Goal: Find specific page/section: Find specific page/section

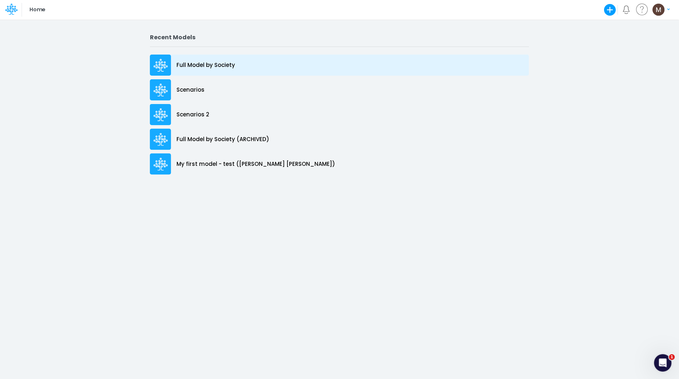
click at [196, 68] on p "Full Model by Society" at bounding box center [206, 65] width 59 height 8
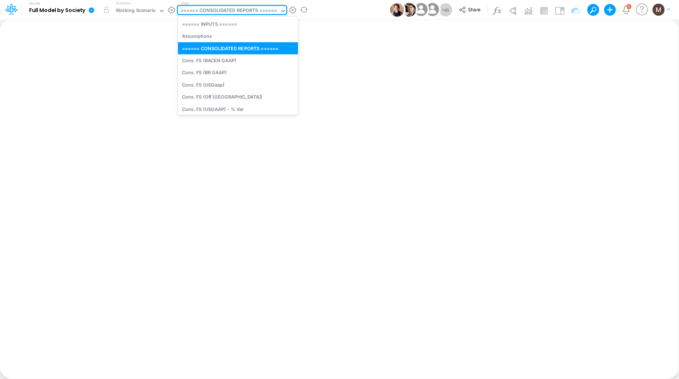
click at [264, 13] on div "====== CONSOLIDATED REPORTS ======" at bounding box center [229, 11] width 97 height 8
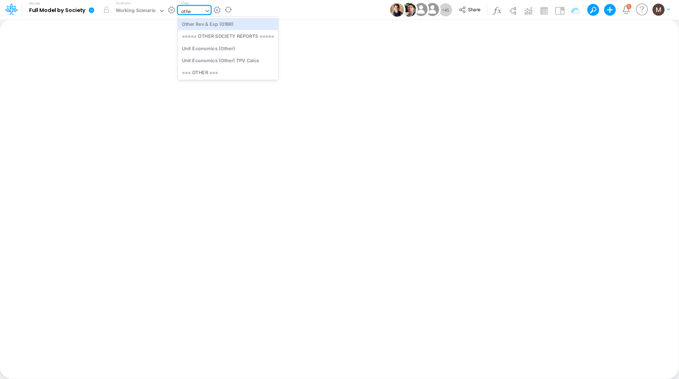
type input "other"
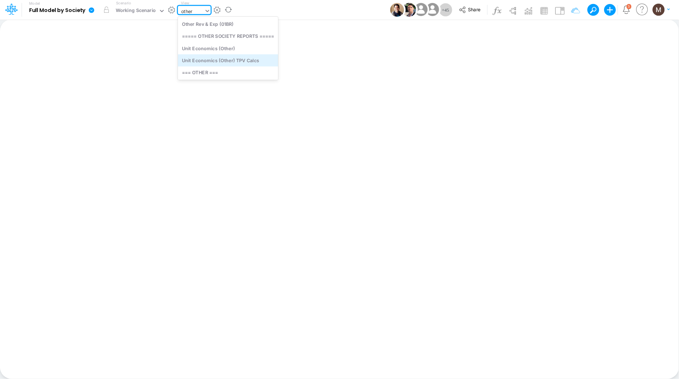
click at [241, 60] on div "Unit Economics (Other) TPV Calcs" at bounding box center [228, 60] width 100 height 12
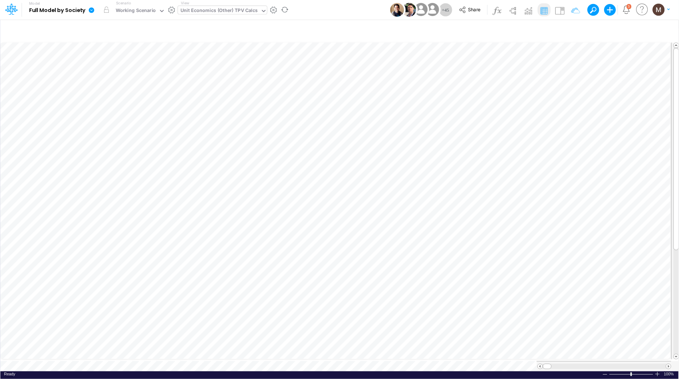
scroll to position [0, 0]
click at [262, 10] on icon at bounding box center [264, 11] width 4 height 2
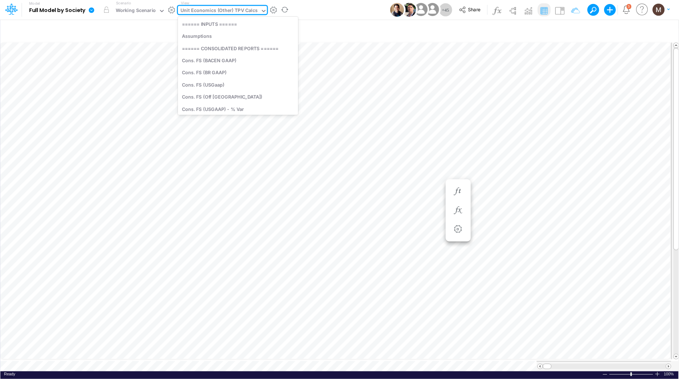
scroll to position [1057, 0]
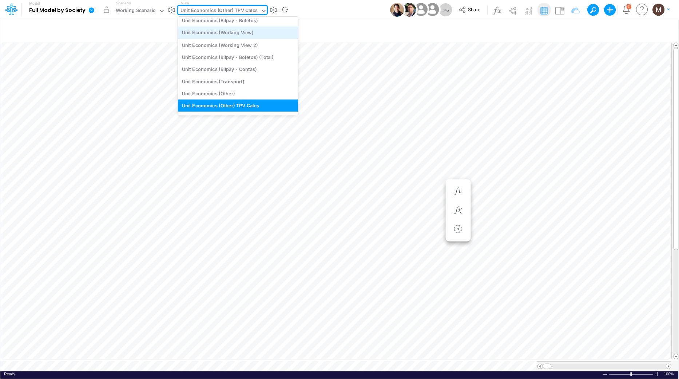
click at [254, 27] on div "Unit Economics (Working View)" at bounding box center [238, 33] width 120 height 12
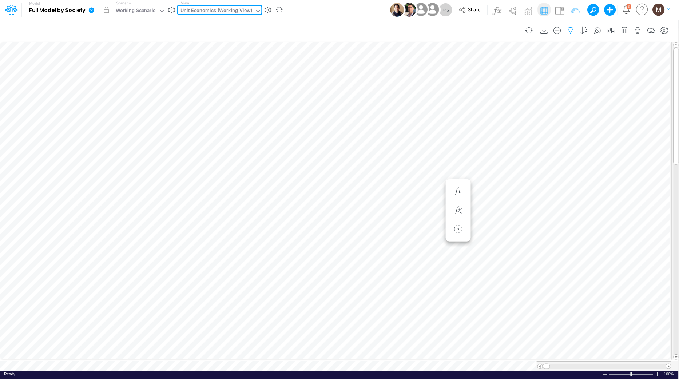
click at [570, 31] on icon "button" at bounding box center [571, 31] width 11 height 8
select select "contains"
select select "tableSearchOR"
select select "contains"
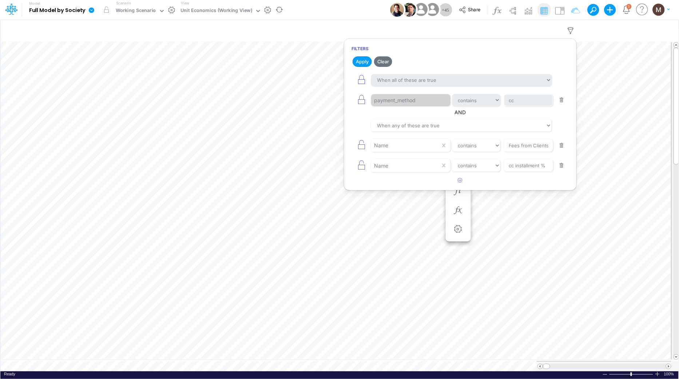
click at [562, 102] on button "button" at bounding box center [562, 100] width 14 height 10
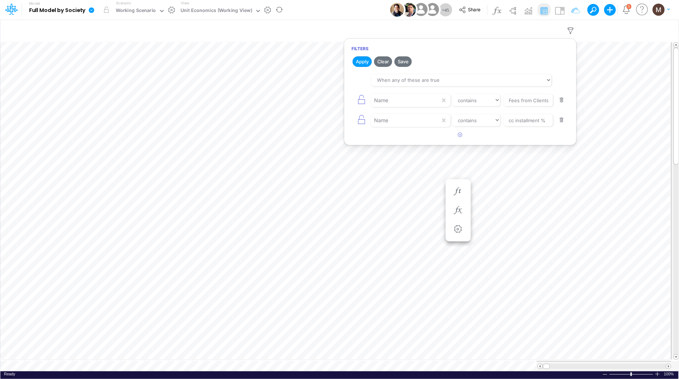
click at [562, 102] on button "button" at bounding box center [562, 100] width 14 height 10
type input "cc installment %"
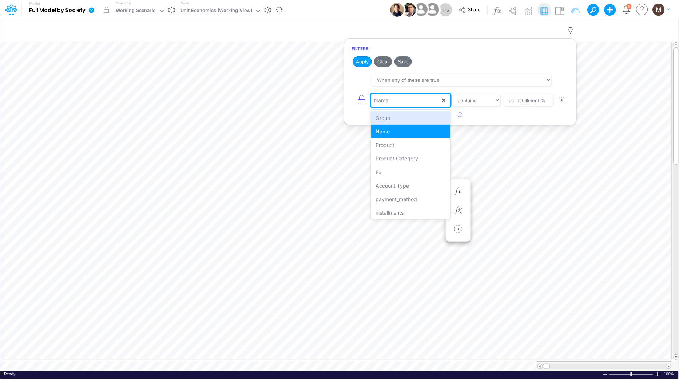
click at [388, 100] on div "Name" at bounding box center [405, 100] width 69 height 12
type input "pro"
click at [395, 116] on div "Product" at bounding box center [410, 117] width 79 height 13
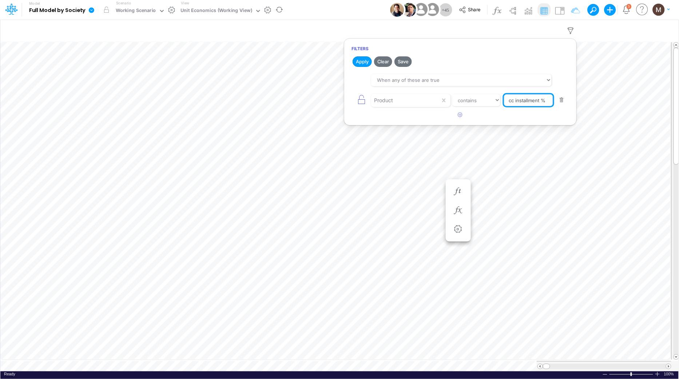
click at [545, 102] on input "cc installment %" at bounding box center [528, 100] width 49 height 12
type input "other"
drag, startPoint x: 356, startPoint y: 62, endPoint x: 355, endPoint y: 73, distance: 10.9
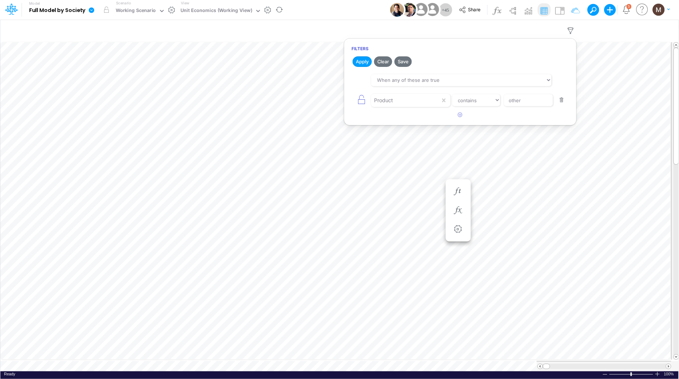
click at [356, 62] on button "Apply" at bounding box center [362, 61] width 19 height 11
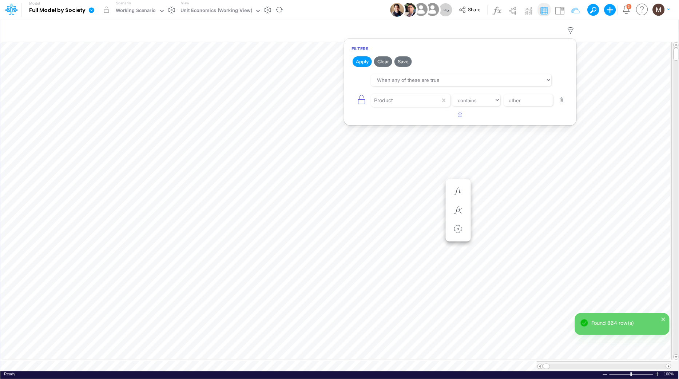
scroll to position [0, 0]
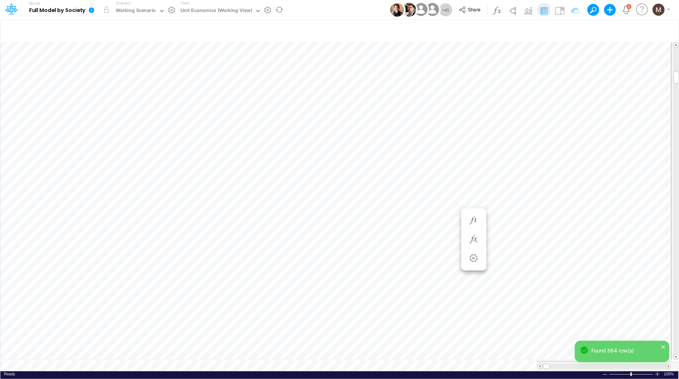
scroll to position [0, 0]
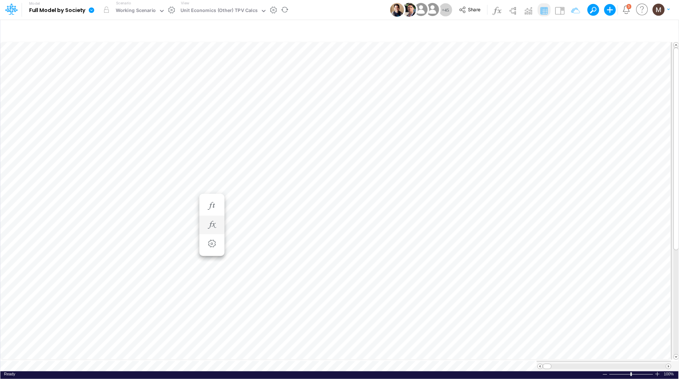
scroll to position [0, 0]
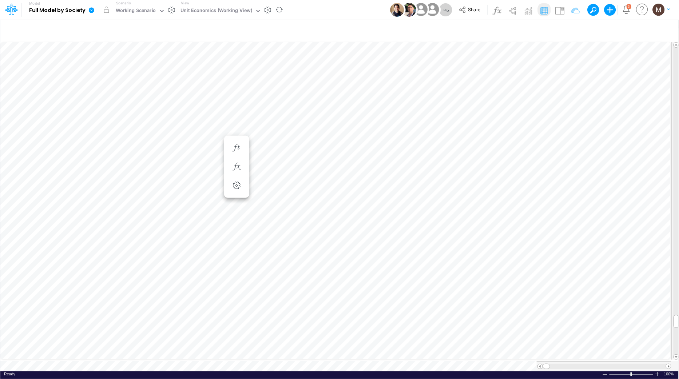
scroll to position [0, 0]
click at [568, 29] on icon "button" at bounding box center [571, 31] width 11 height 8
select select "tableSearchOR"
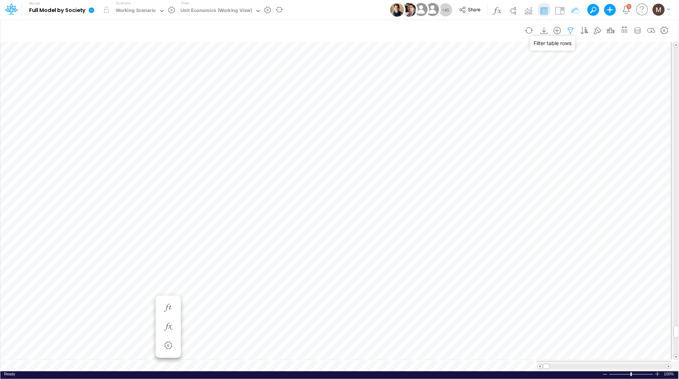
select select "contains"
click at [462, 116] on icon "button" at bounding box center [460, 114] width 5 height 5
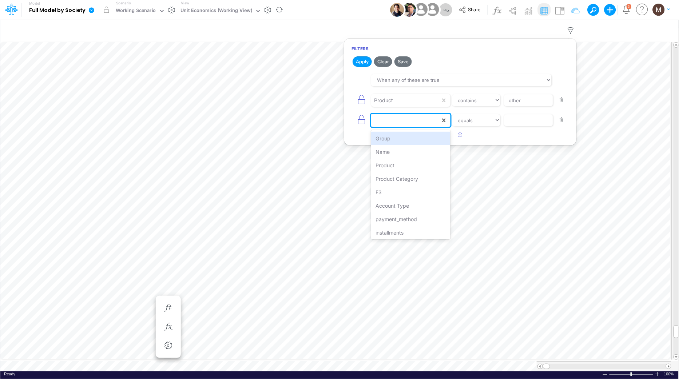
click at [418, 121] on div at bounding box center [405, 120] width 69 height 12
type input "name"
click at [422, 136] on div "Name" at bounding box center [410, 138] width 79 height 13
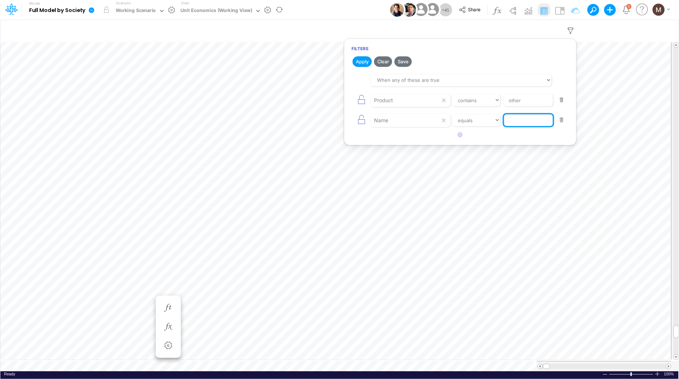
click at [522, 119] on input "text" at bounding box center [528, 120] width 49 height 12
type input "processing cost"
click at [366, 64] on button "Apply" at bounding box center [362, 61] width 19 height 11
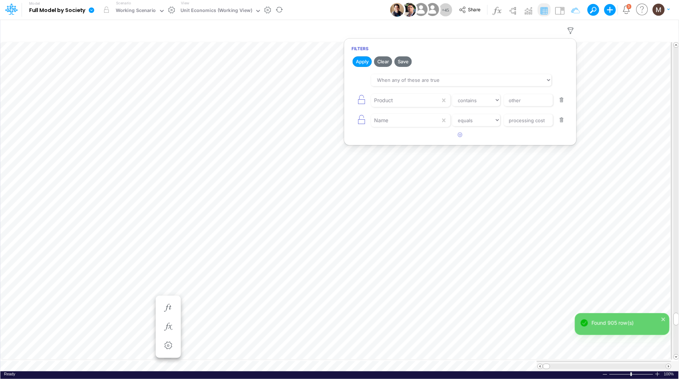
scroll to position [0, 0]
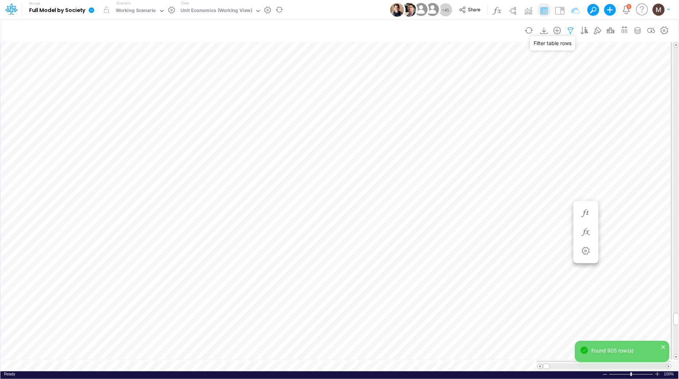
click at [573, 29] on icon "button" at bounding box center [571, 31] width 11 height 8
select select "tableSearchOR"
select select "contains"
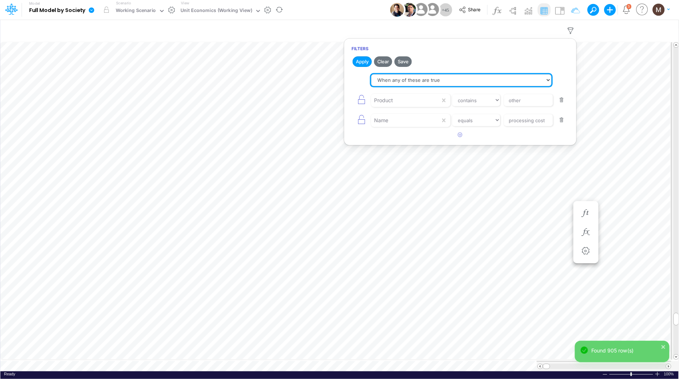
click at [430, 80] on select "When all of these are true When any of these are true" at bounding box center [461, 80] width 181 height 12
select select "tableSearchAND"
click at [371, 74] on select "When all of these are true When any of these are true" at bounding box center [461, 80] width 181 height 12
click at [357, 60] on button "Apply" at bounding box center [362, 61] width 19 height 11
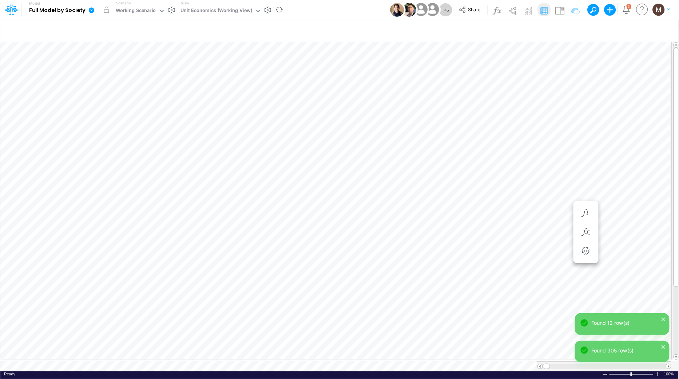
scroll to position [0, 0]
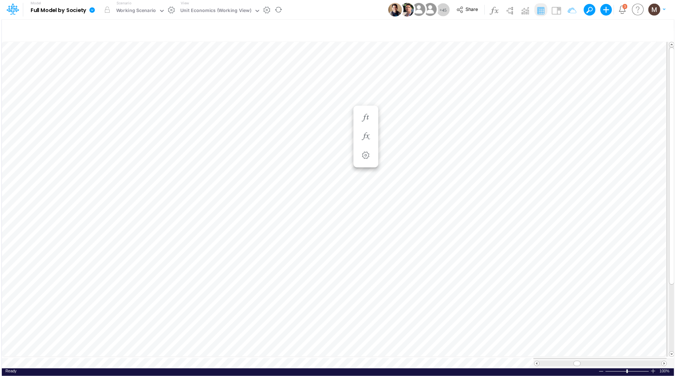
scroll to position [0, 0]
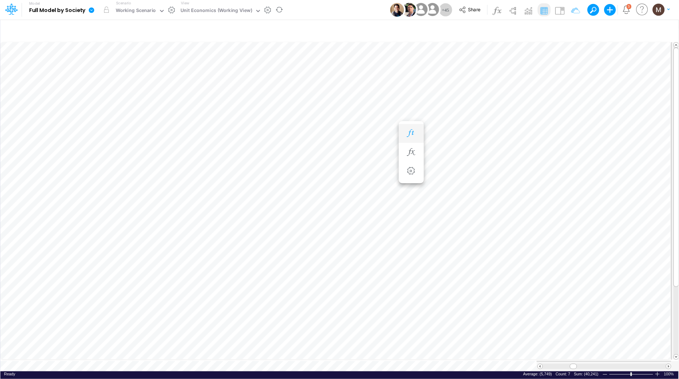
scroll to position [0, 0]
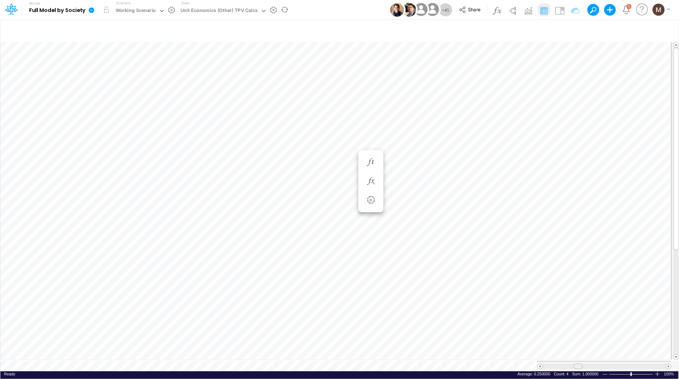
drag, startPoint x: 547, startPoint y: 365, endPoint x: 578, endPoint y: 362, distance: 30.7
click at [578, 364] on span at bounding box center [578, 366] width 5 height 5
drag, startPoint x: 579, startPoint y: 363, endPoint x: 598, endPoint y: 360, distance: 18.9
click at [598, 361] on div at bounding box center [604, 366] width 135 height 10
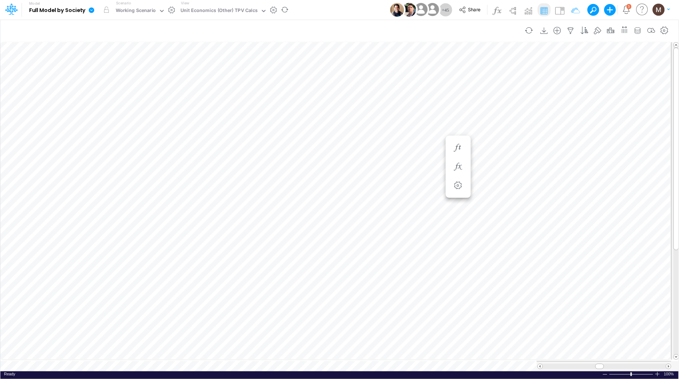
scroll to position [0, 0]
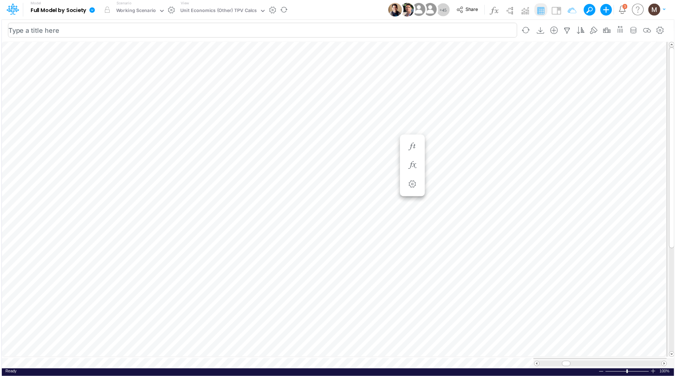
scroll to position [0, 0]
